Goal: Information Seeking & Learning: Find specific fact

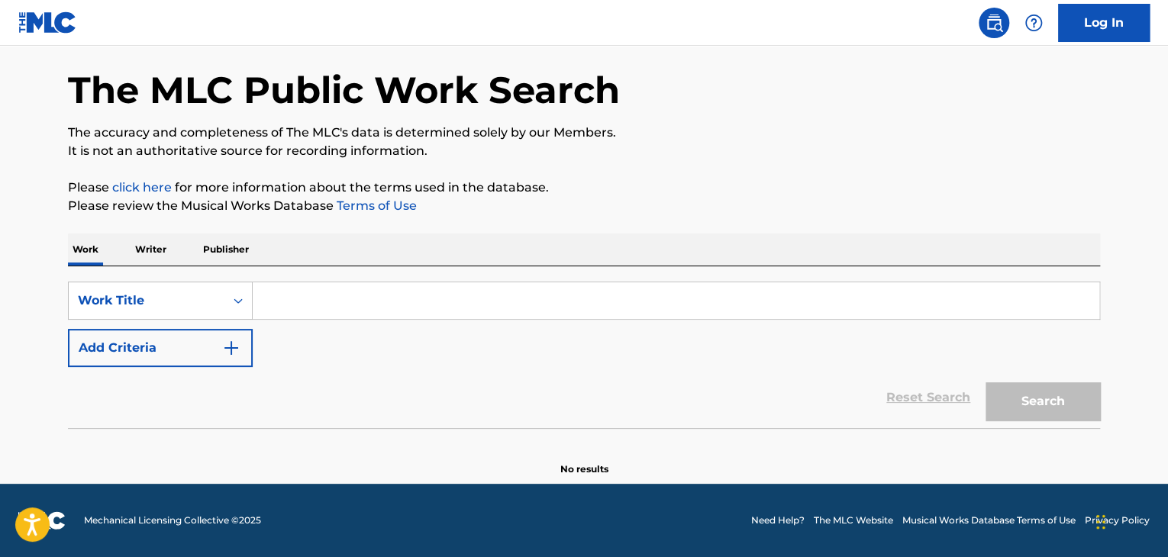
click at [137, 253] on p "Writer" at bounding box center [151, 250] width 40 height 32
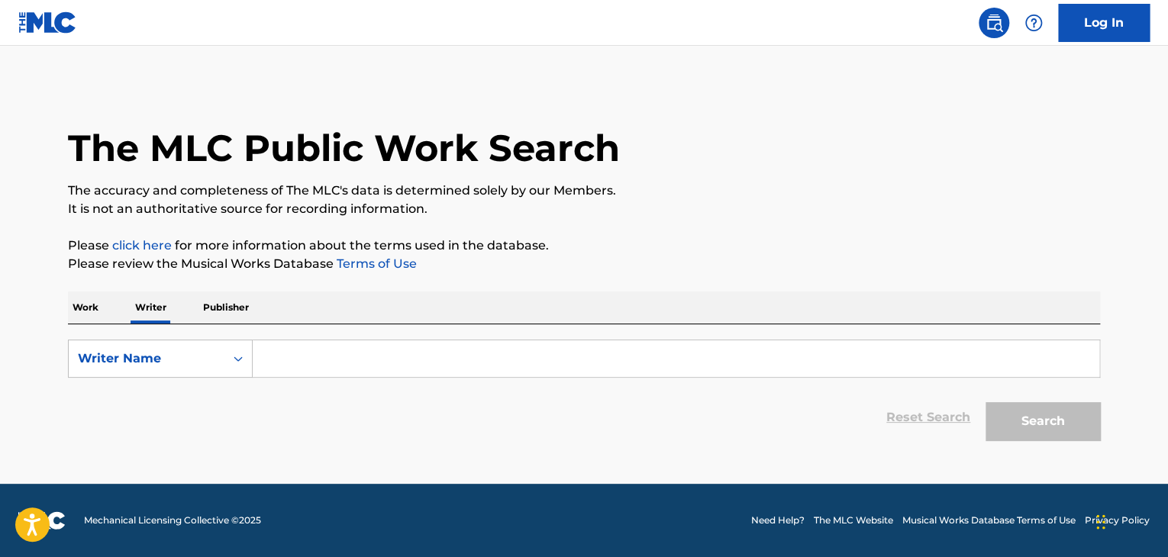
click at [330, 354] on input "Search Form" at bounding box center [676, 358] width 846 height 37
paste input "Эй, Дружок Порез на [GEOGRAPHIC_DATA]"
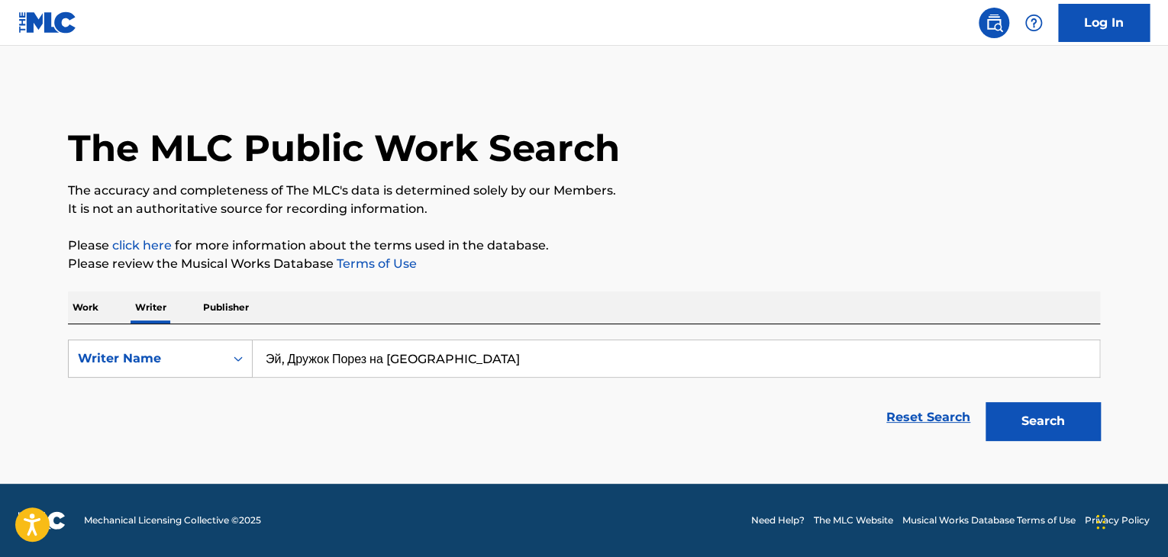
click at [327, 375] on input "Эй, Дружок Порез на [GEOGRAPHIC_DATA]" at bounding box center [676, 358] width 846 height 37
paste input "[PERSON_NAME]"
click at [783, 259] on p "Please review the Musical Works Database Terms of Use" at bounding box center [584, 264] width 1032 height 18
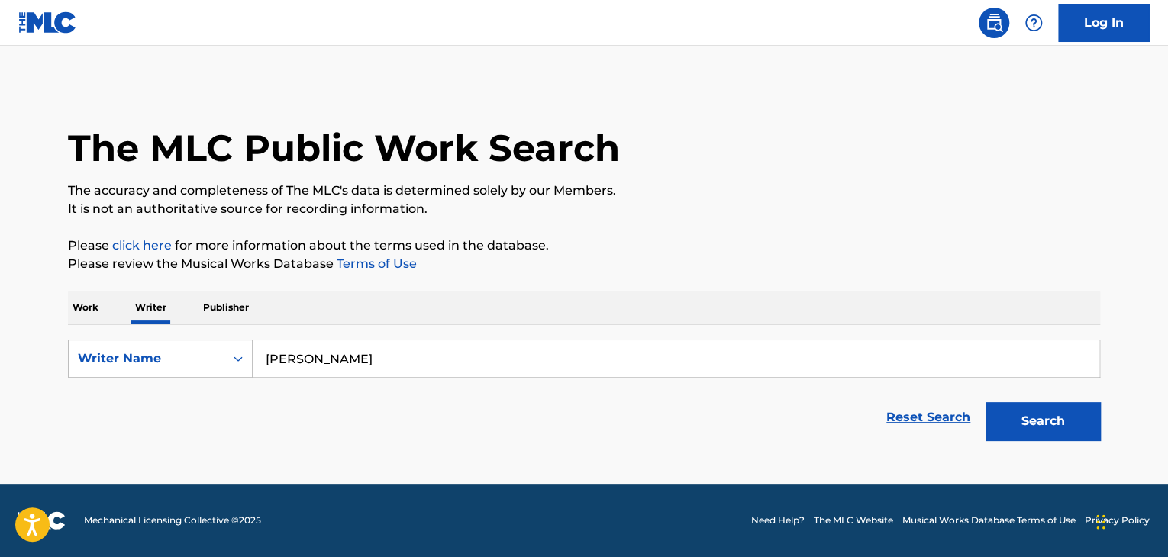
click at [1020, 419] on button "Search" at bounding box center [1042, 421] width 114 height 38
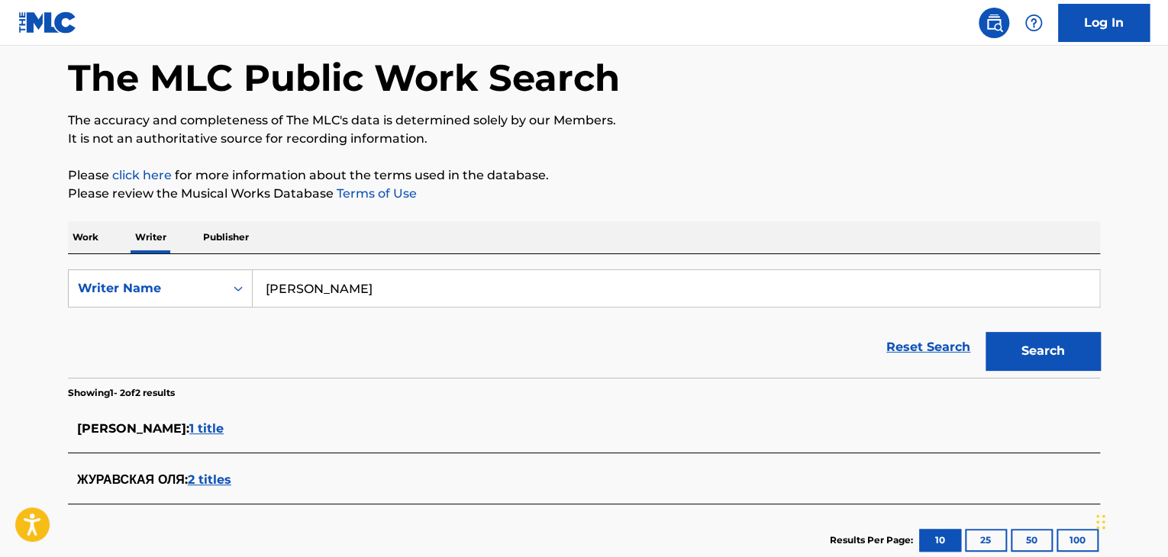
scroll to position [153, 0]
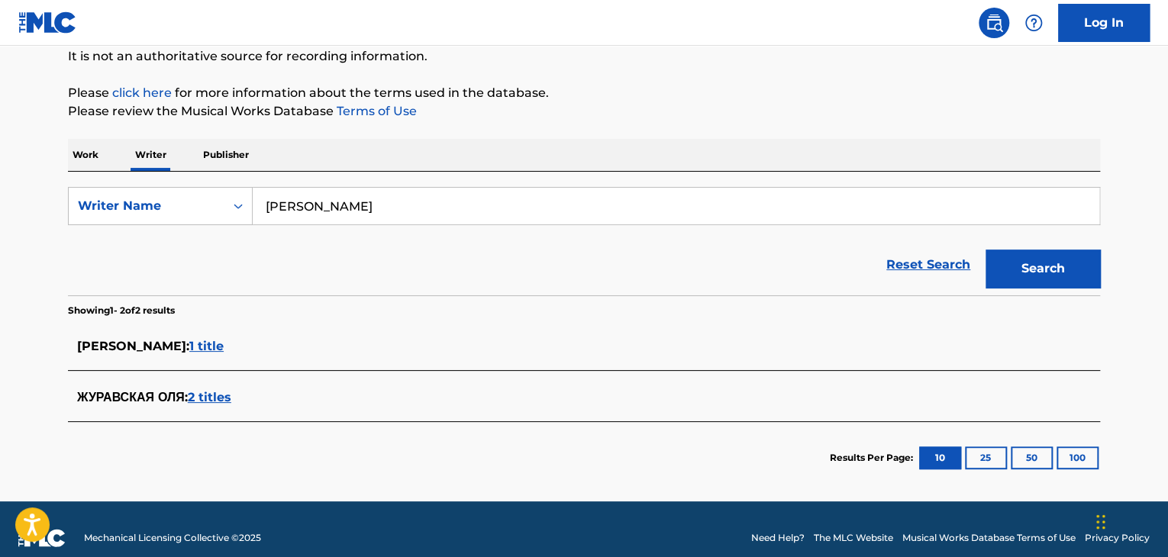
click at [338, 210] on input "[PERSON_NAME]" at bounding box center [676, 206] width 846 height 37
paste input "[PERSON_NAME]"
type input "[PERSON_NAME]"
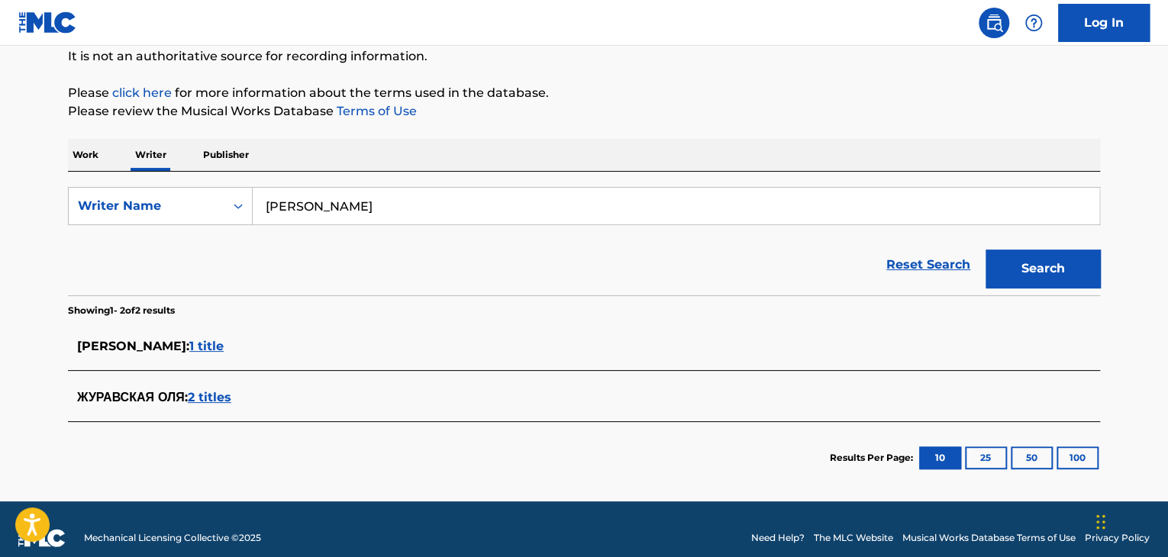
click at [614, 298] on section "Showing 1 - 2 of 2 results" at bounding box center [584, 306] width 1032 height 22
click at [1011, 278] on button "Search" at bounding box center [1042, 269] width 114 height 38
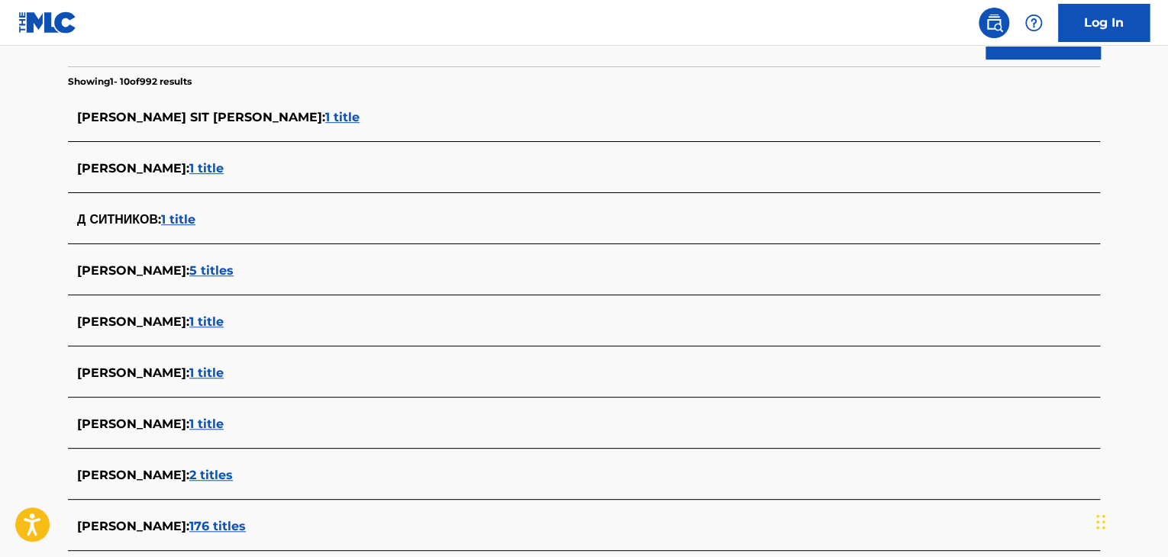
scroll to position [458, 0]
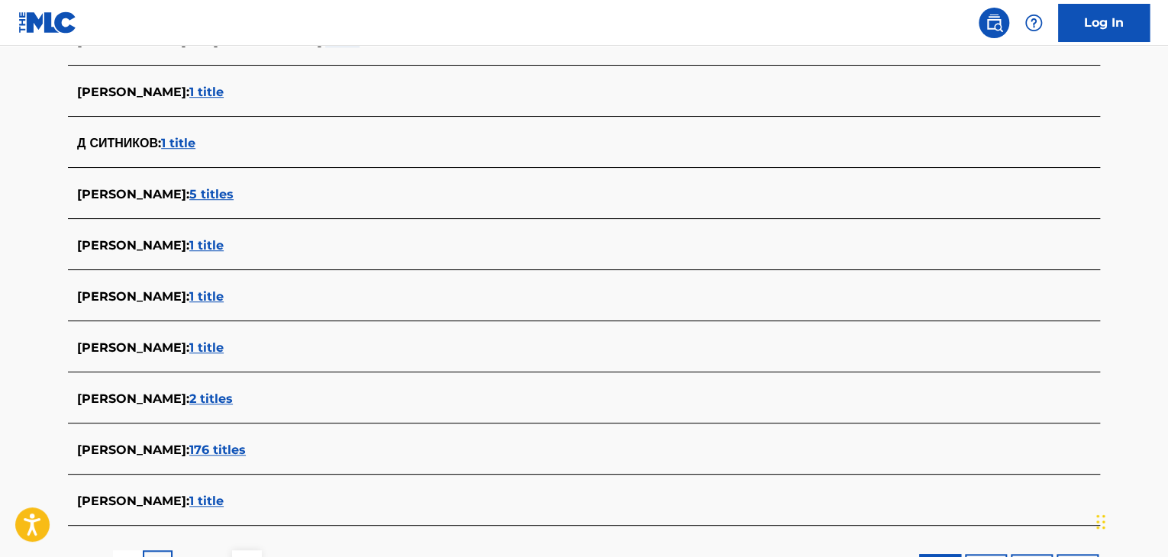
click at [192, 140] on span "1 title" at bounding box center [178, 143] width 34 height 15
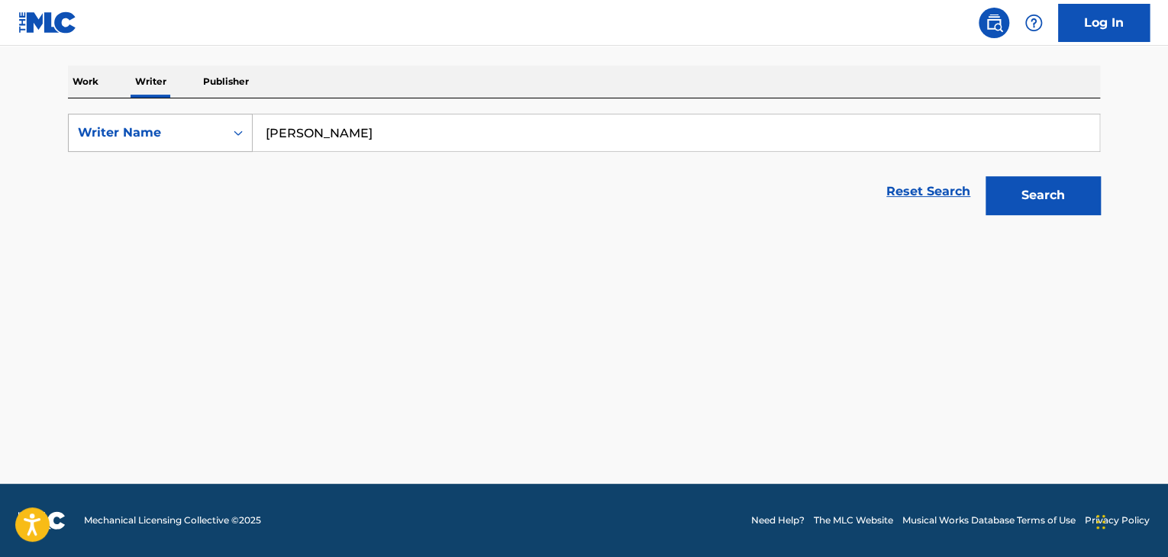
scroll to position [226, 0]
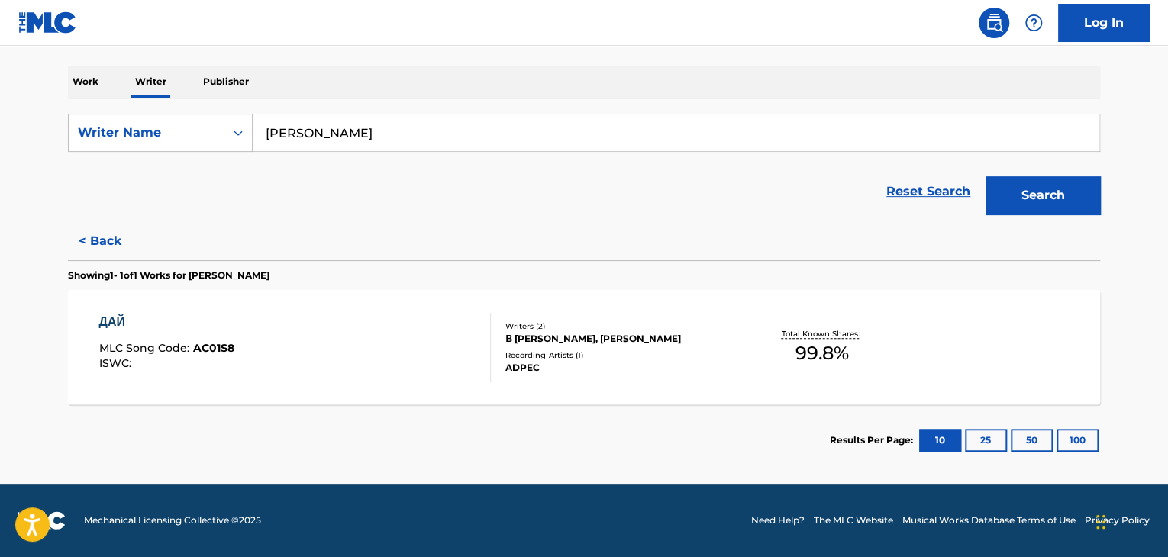
click at [424, 338] on div "ДАЙ MLC Song Code : AC01S8 ISWC :" at bounding box center [295, 347] width 392 height 69
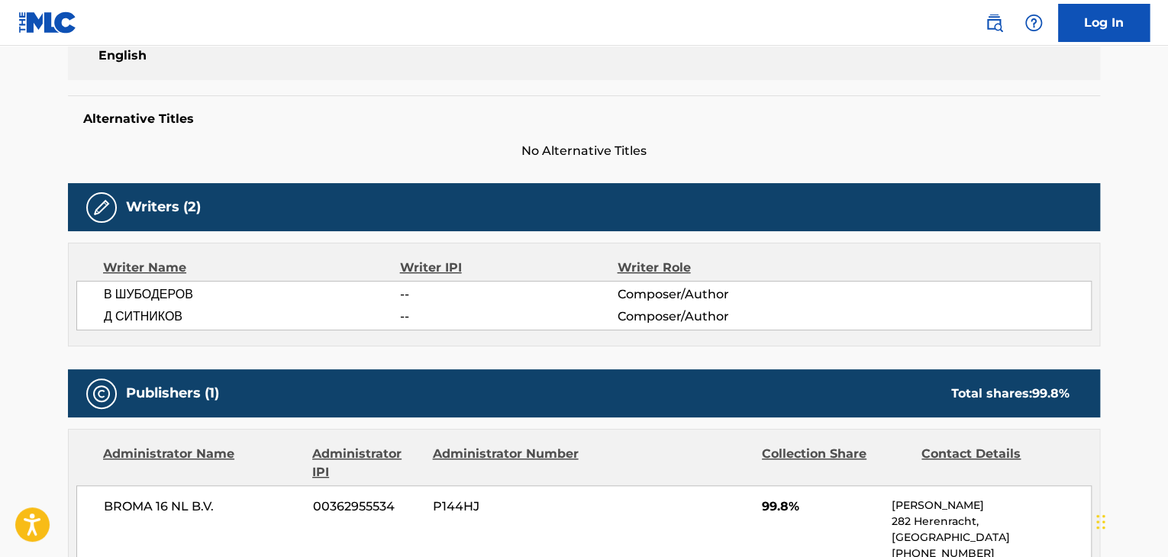
scroll to position [278, 0]
